Goal: Find specific page/section: Find specific page/section

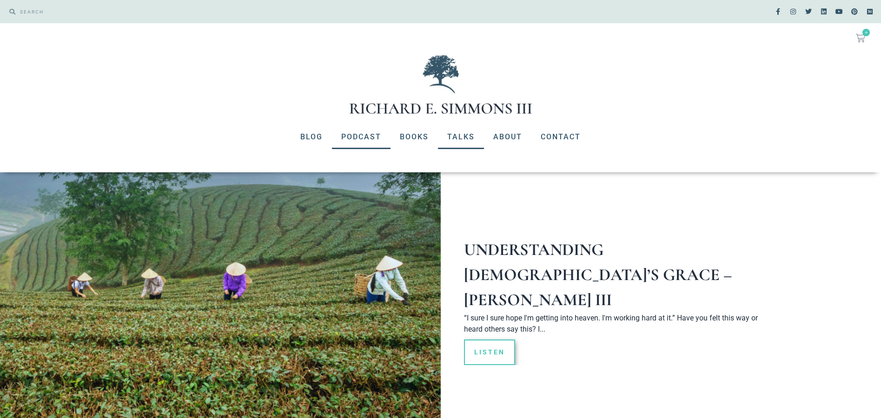
click at [459, 134] on link "Talks" at bounding box center [461, 137] width 46 height 24
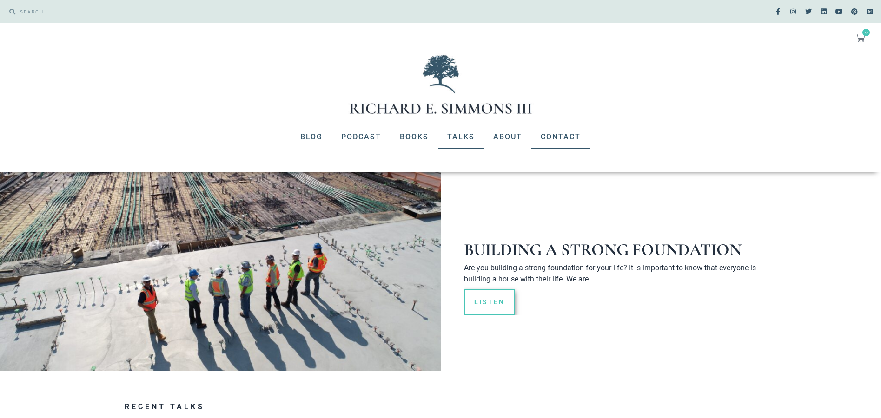
click at [553, 134] on link "Contact" at bounding box center [560, 137] width 59 height 24
